Goal: Browse casually

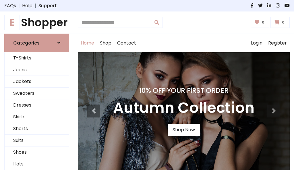
click at [147, 95] on h4 "10% Off Your First Order" at bounding box center [183, 91] width 141 height 8
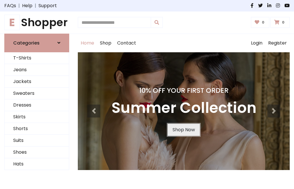
click at [184, 130] on link "Shop Now" at bounding box center [184, 130] width 32 height 12
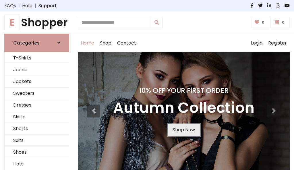
click at [184, 130] on link "Shop Now" at bounding box center [184, 130] width 32 height 12
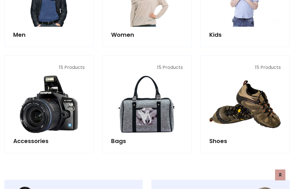
scroll to position [573, 0]
